Goal: Transaction & Acquisition: Purchase product/service

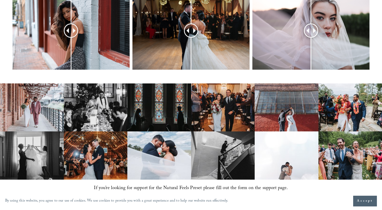
scroll to position [212, 0]
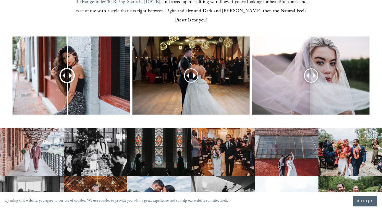
drag, startPoint x: 68, startPoint y: 69, endPoint x: 67, endPoint y: 67, distance: 2.6
click at [67, 68] on div at bounding box center [67, 75] width 14 height 14
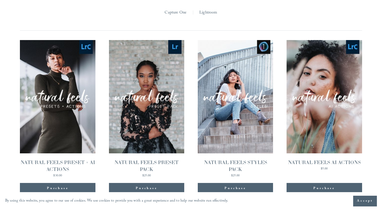
scroll to position [549, 0]
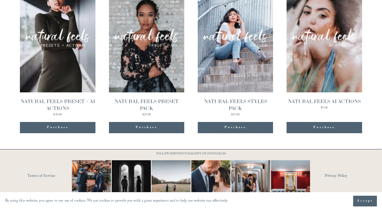
click at [139, 71] on link "Quick View NATURAL FEELS PRESET PACK $25.00" at bounding box center [146, 47] width 75 height 137
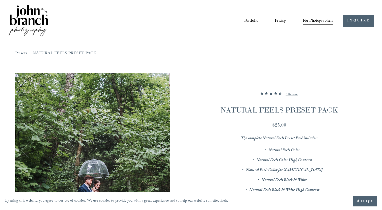
click at [283, 20] on link "Pricing" at bounding box center [279, 21] width 11 height 9
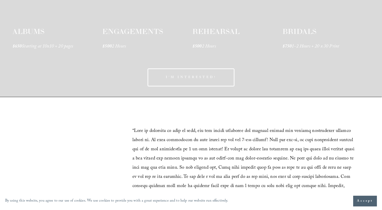
scroll to position [934, 0]
